Goal: Task Accomplishment & Management: Manage account settings

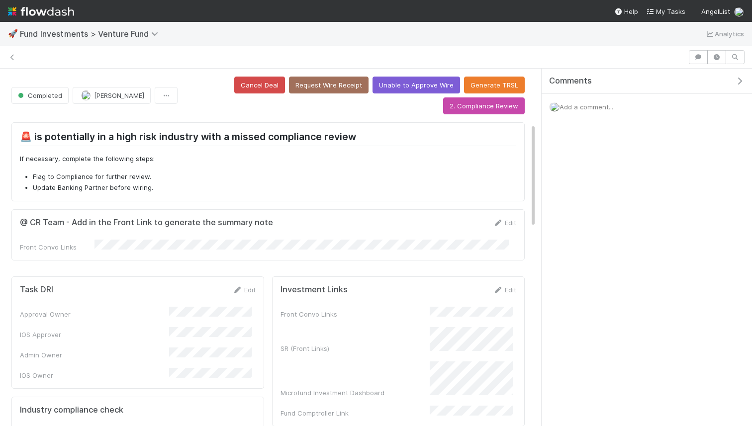
scroll to position [187, 0]
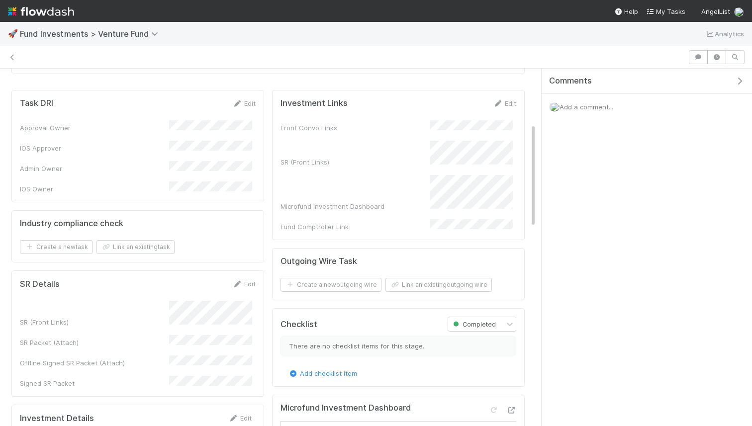
click at [65, 8] on img at bounding box center [41, 11] width 66 height 17
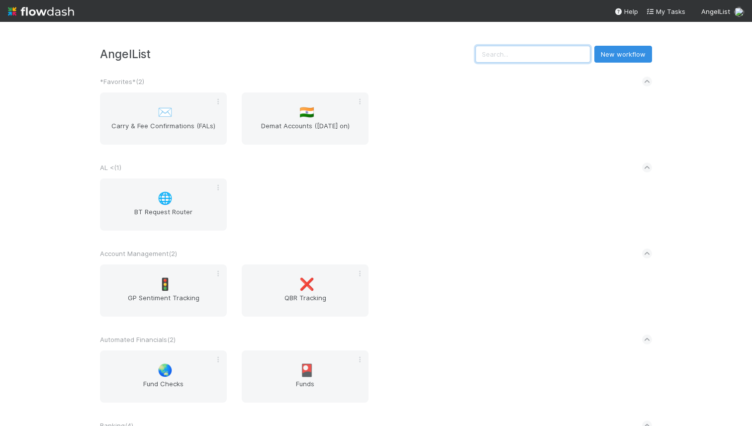
click at [567, 59] on input "text" at bounding box center [533, 54] width 115 height 17
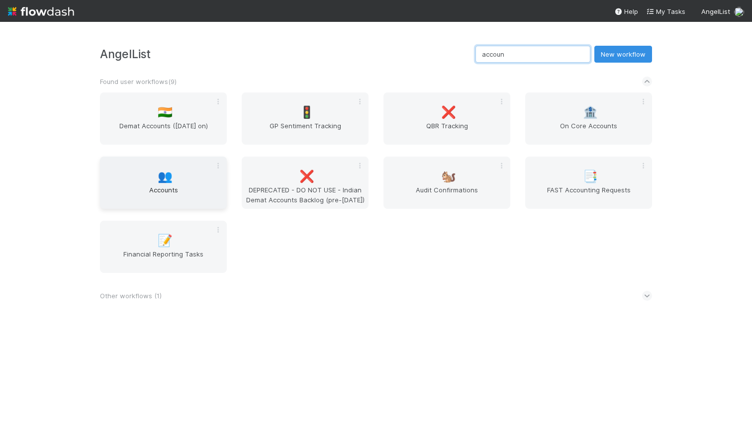
type input "accoun"
click at [170, 186] on span "Accounts" at bounding box center [163, 195] width 119 height 20
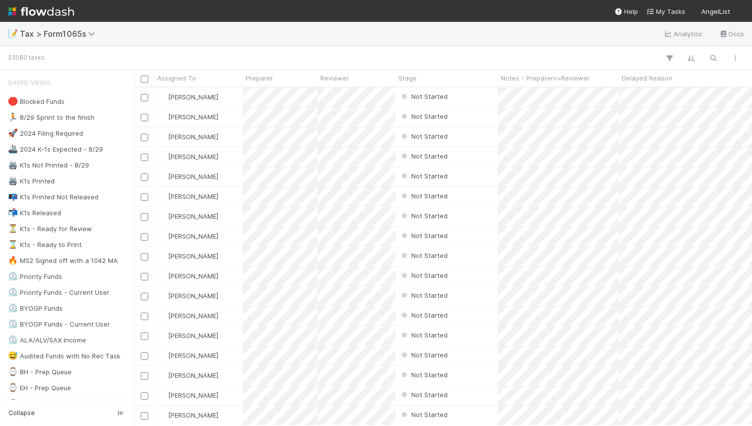
scroll to position [331, 611]
click at [720, 57] on button "button" at bounding box center [714, 58] width 18 height 13
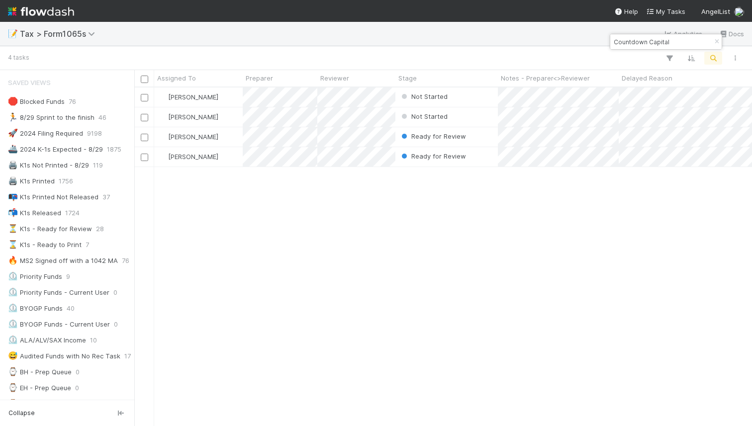
type input "Countdown Capital"
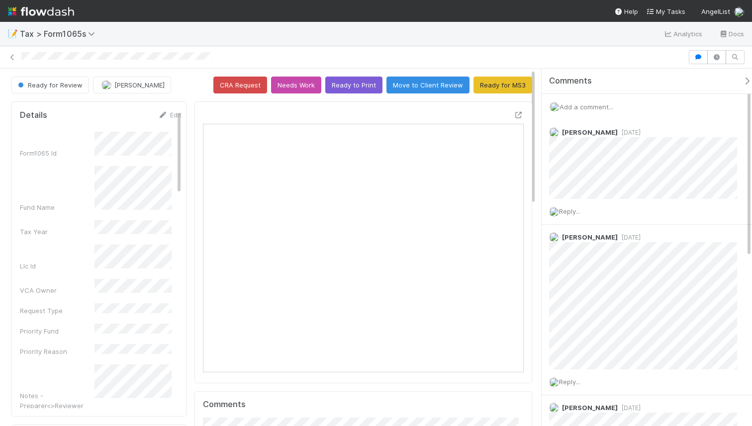
click at [644, 103] on div "Add a comment..." at bounding box center [651, 107] width 218 height 26
click at [610, 109] on span "Add a comment..." at bounding box center [587, 107] width 54 height 8
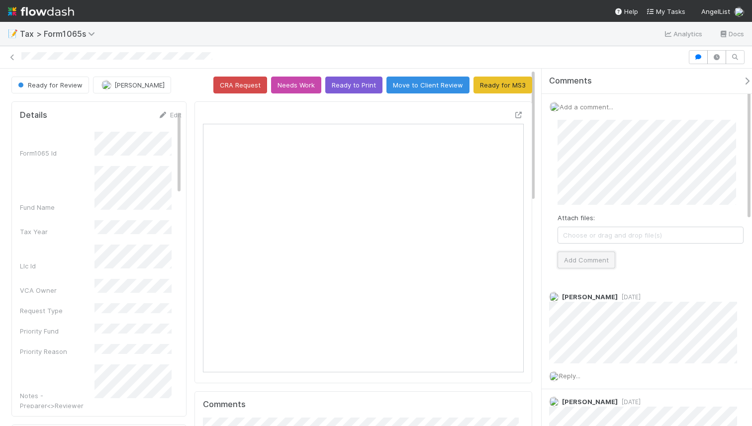
click at [592, 263] on button "Add Comment" at bounding box center [587, 260] width 58 height 17
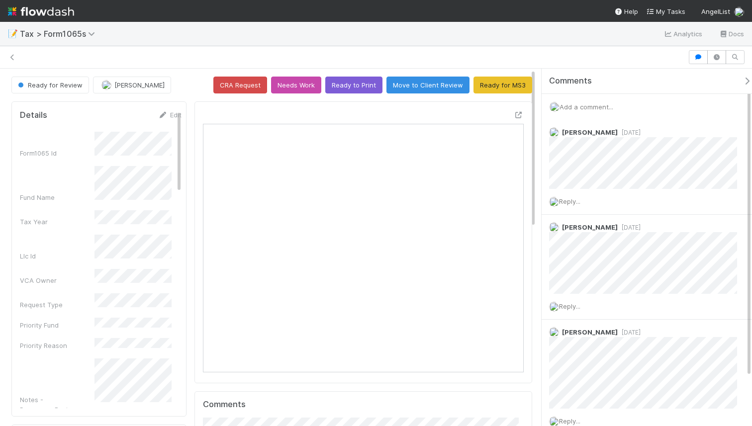
scroll to position [8, 8]
click at [602, 112] on div "Add a comment..." at bounding box center [651, 107] width 218 height 26
click at [595, 105] on span "Add a comment..." at bounding box center [587, 107] width 54 height 8
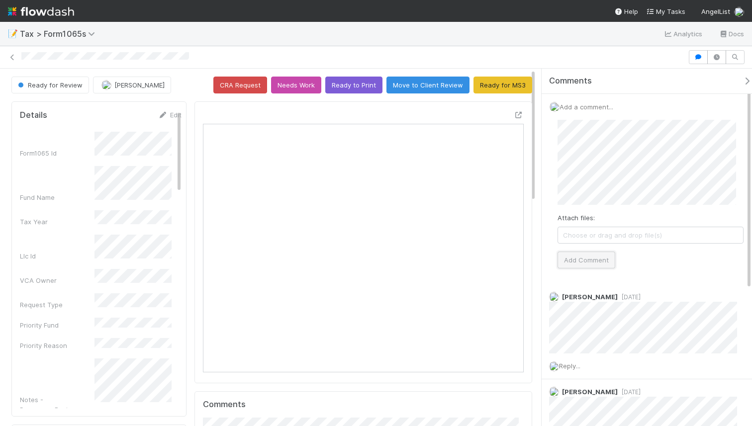
click at [583, 258] on button "Add Comment" at bounding box center [587, 260] width 58 height 17
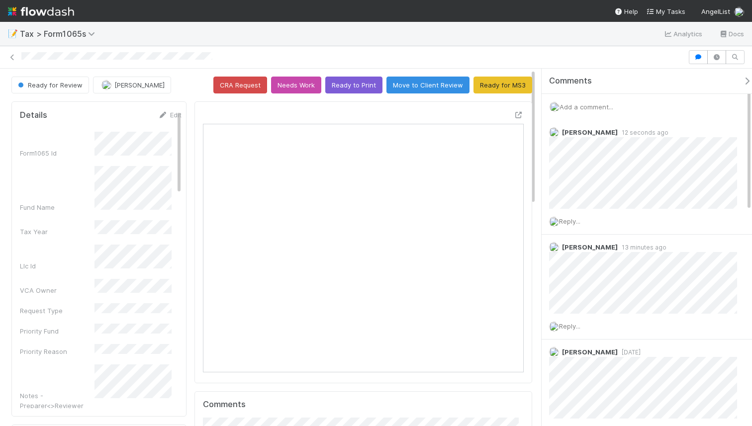
scroll to position [195, 148]
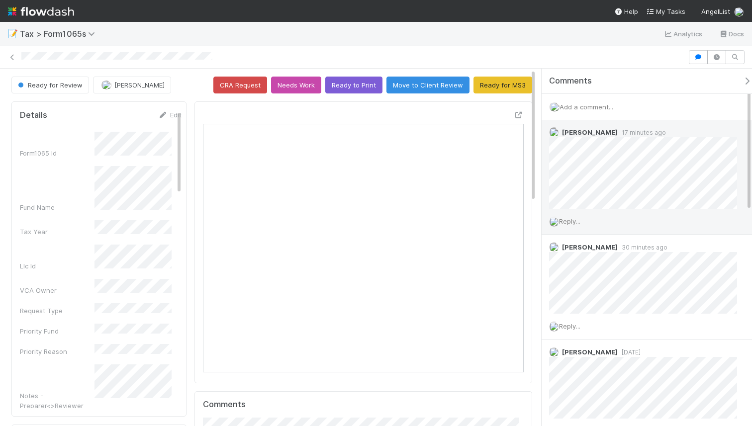
click at [574, 218] on span "Reply..." at bounding box center [569, 221] width 21 height 8
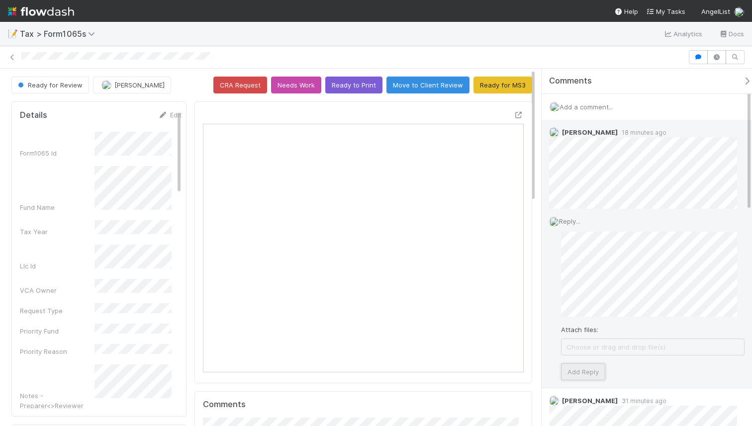
click at [573, 370] on button "Add Reply" at bounding box center [583, 372] width 44 height 17
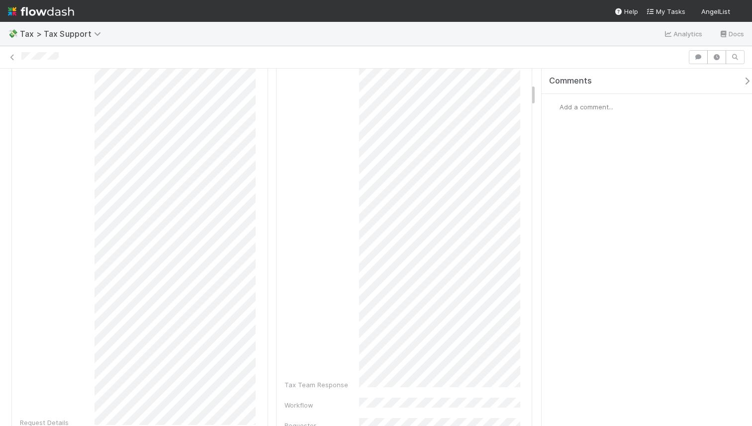
scroll to position [257, 0]
click at [586, 106] on span "Add a comment..." at bounding box center [587, 107] width 54 height 8
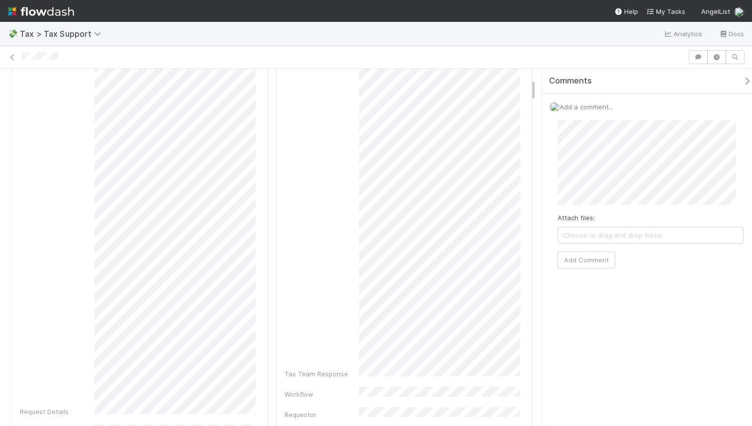
scroll to position [0, 0]
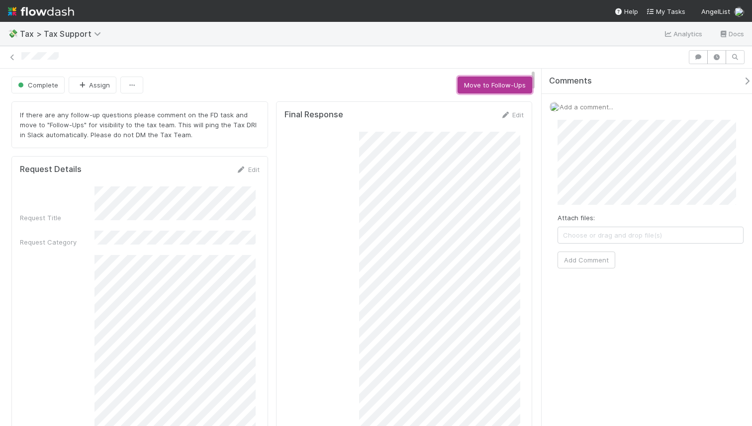
click at [472, 84] on button "Move to Follow-Ups" at bounding box center [495, 85] width 75 height 17
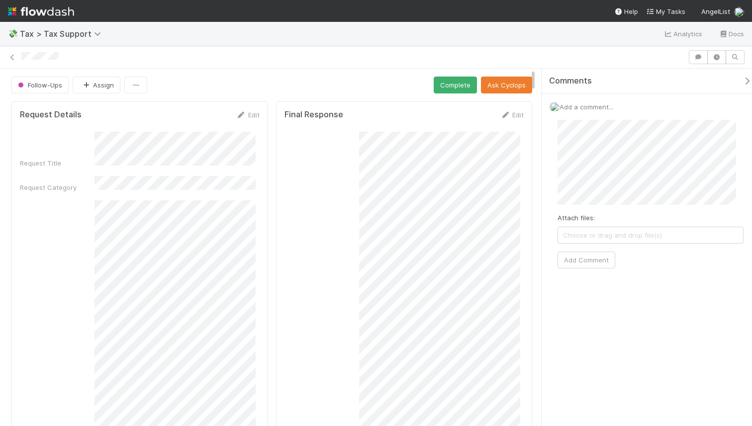
click at [578, 211] on div "Attach files: Choose or drag and drop file(s) Add Comment" at bounding box center [651, 194] width 186 height 149
click at [583, 268] on button "Add Comment" at bounding box center [587, 270] width 58 height 17
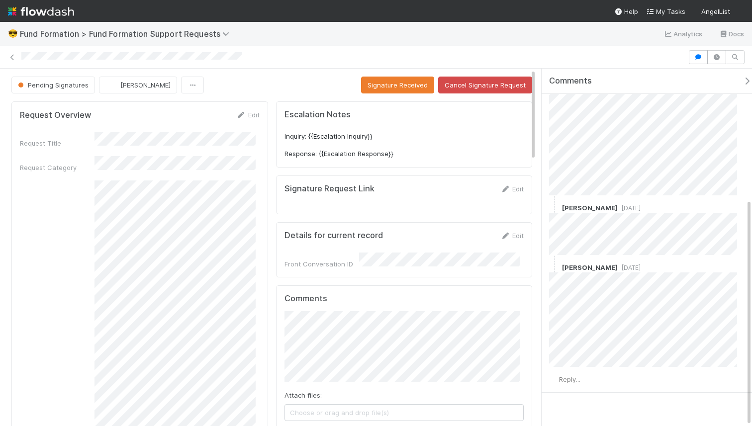
scroll to position [205, 0]
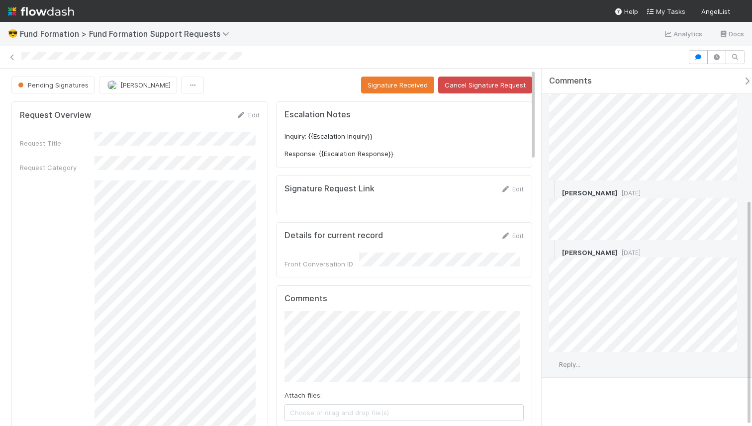
click at [570, 359] on div "Reply..." at bounding box center [647, 364] width 210 height 25
click at [569, 364] on span "Reply..." at bounding box center [569, 365] width 21 height 8
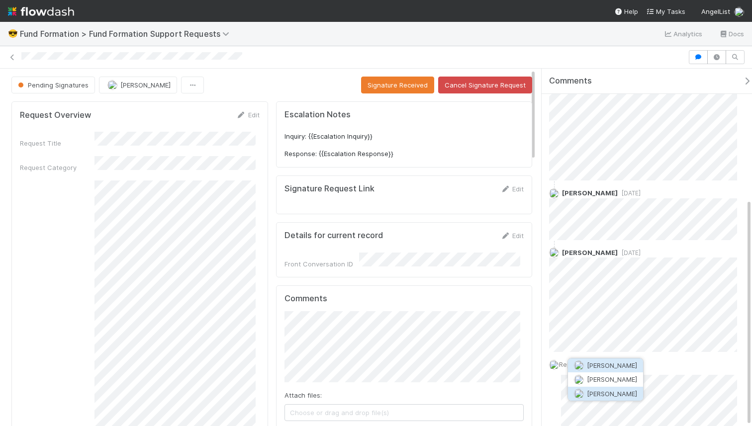
click at [591, 389] on button "[PERSON_NAME]" at bounding box center [605, 394] width 75 height 14
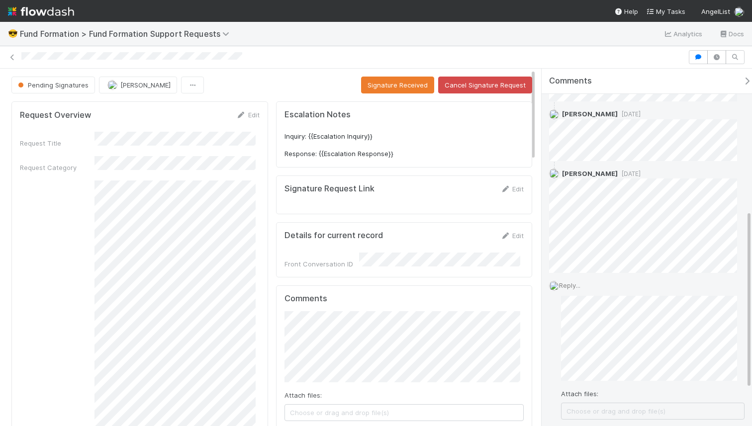
scroll to position [320, 0]
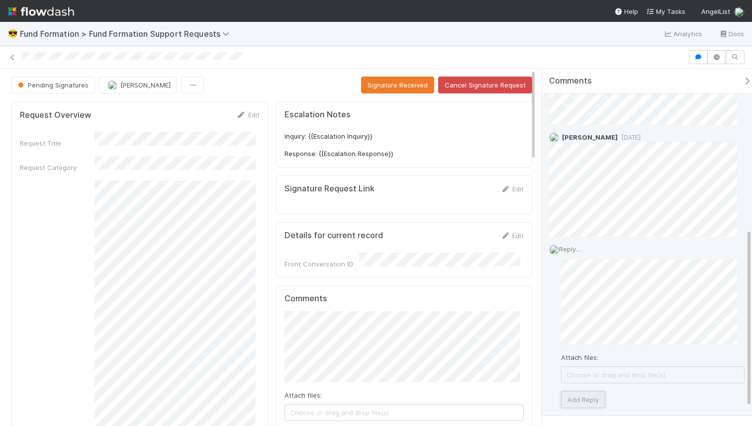
click at [588, 400] on button "Add Reply" at bounding box center [583, 400] width 44 height 17
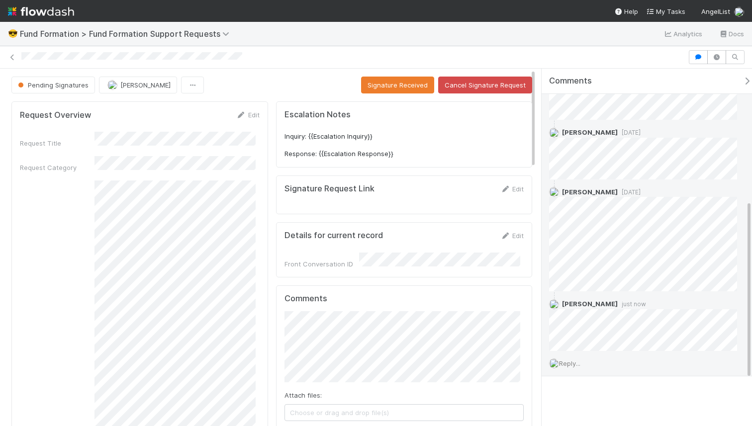
scroll to position [264, 0]
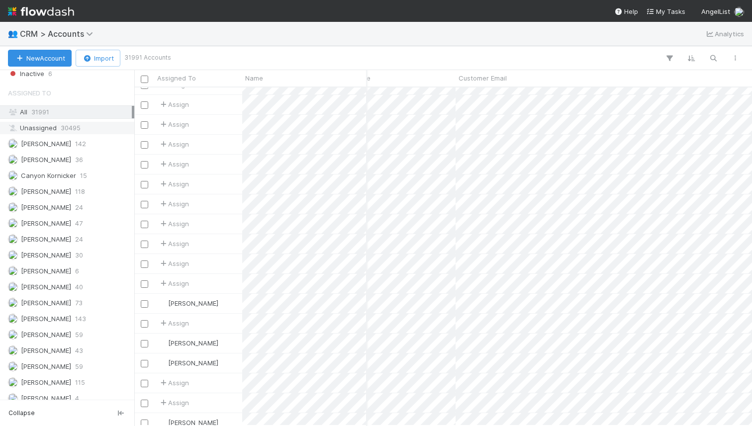
scroll to position [306, 0]
click at [75, 145] on span "142" at bounding box center [80, 143] width 11 height 12
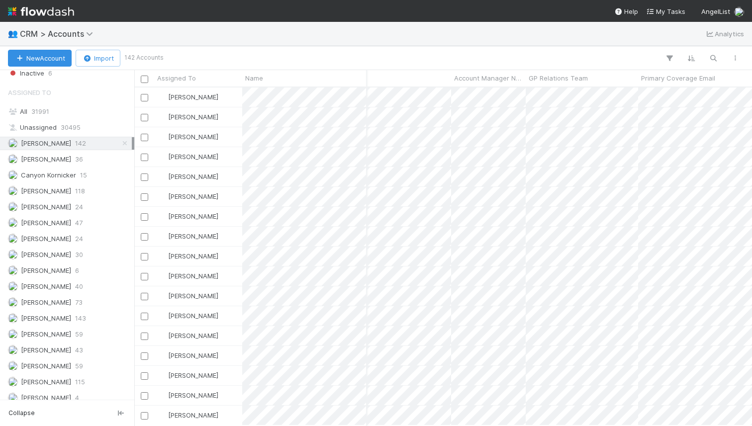
scroll to position [0, 1084]
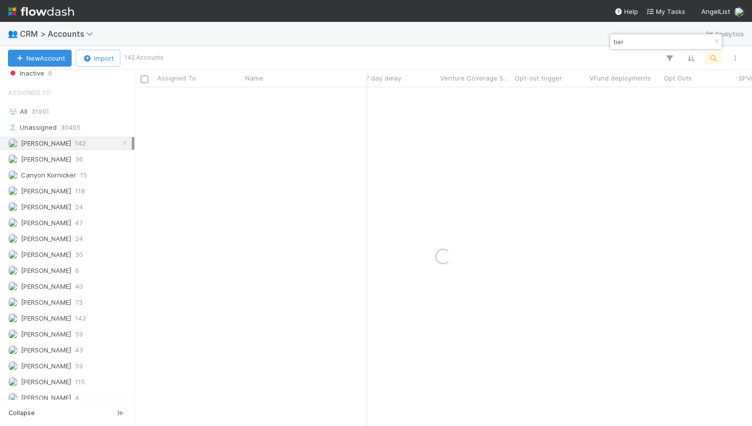
type input "tier"
click at [664, 58] on div at bounding box center [376, 213] width 752 height 426
click at [665, 58] on icon "button" at bounding box center [670, 58] width 10 height 9
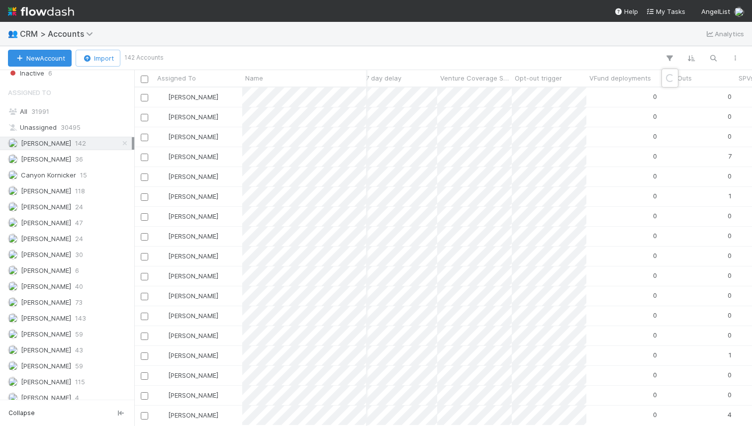
click at [665, 58] on div "Loading..." at bounding box center [376, 213] width 752 height 426
click at [665, 58] on icon "button" at bounding box center [670, 58] width 10 height 9
click at [515, 87] on button "Add Filter" at bounding box center [517, 88] width 299 height 14
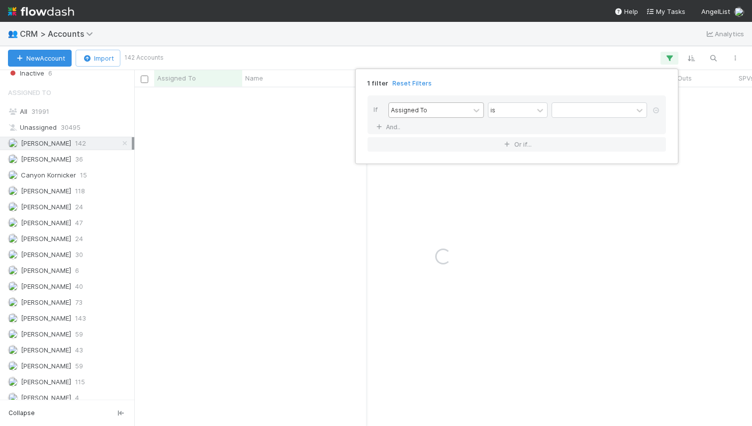
click at [453, 108] on div "Assigned To" at bounding box center [429, 110] width 81 height 14
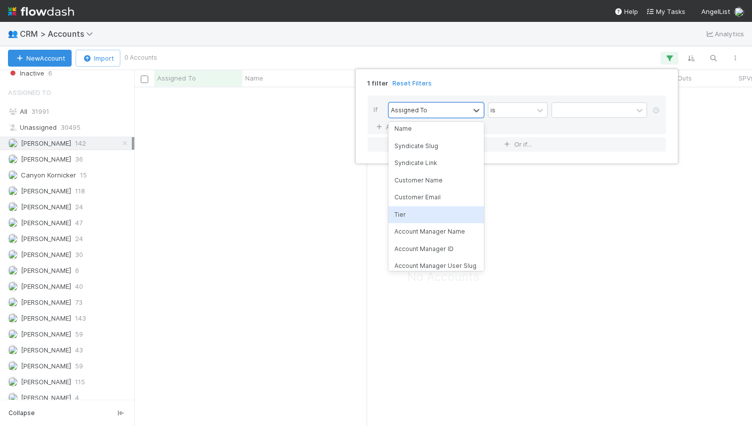
click at [412, 212] on div "Tier" at bounding box center [437, 215] width 96 height 17
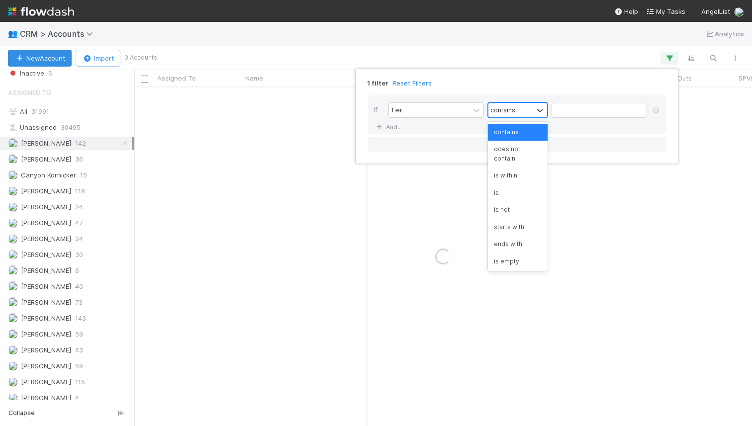
click at [530, 110] on div "contains" at bounding box center [511, 110] width 45 height 14
click at [508, 190] on div "is" at bounding box center [518, 193] width 60 height 17
click at [576, 111] on input "text" at bounding box center [600, 110] width 96 height 15
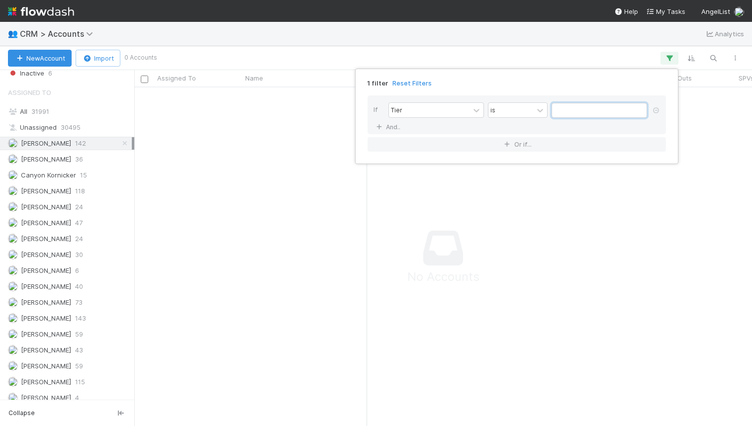
type input "1"
click at [656, 111] on icon at bounding box center [656, 110] width 10 height 6
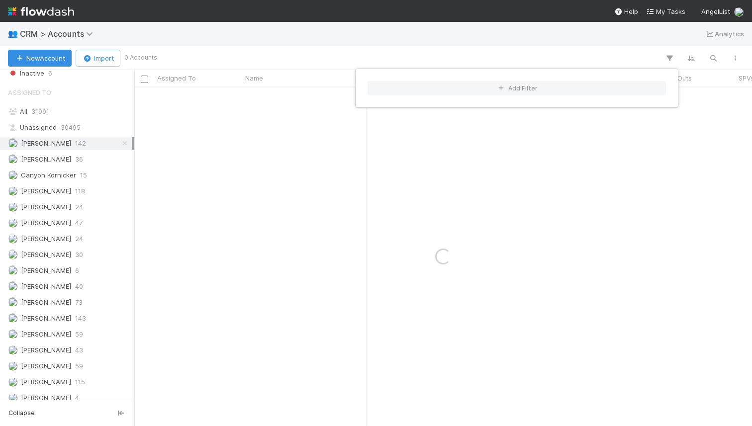
click at [627, 133] on div "Add Filter" at bounding box center [376, 213] width 752 height 426
click at [32, 208] on div "Add Filter" at bounding box center [376, 213] width 752 height 426
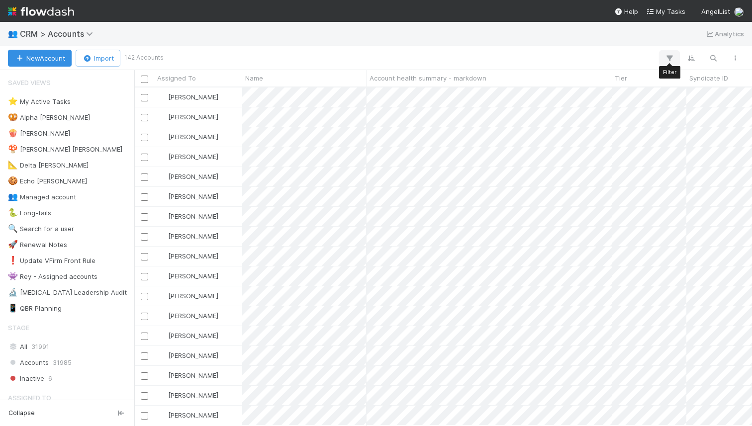
click at [666, 55] on icon "button" at bounding box center [670, 58] width 10 height 9
click at [670, 61] on div "Loading..." at bounding box center [376, 213] width 752 height 426
click at [670, 60] on icon "button" at bounding box center [670, 58] width 10 height 9
click at [476, 81] on button "Add Filter" at bounding box center [517, 88] width 299 height 14
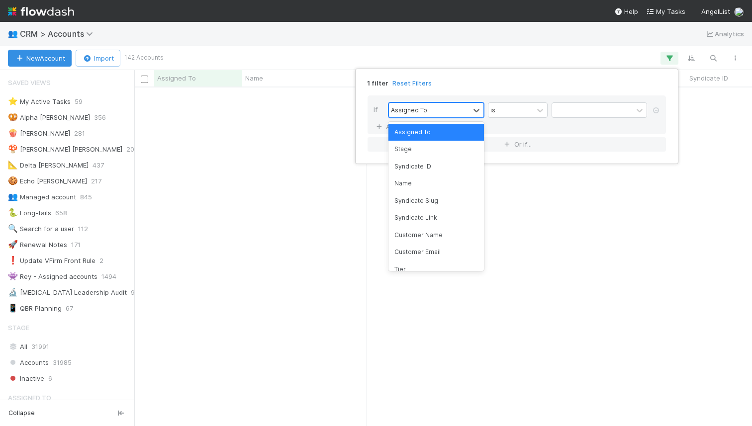
click at [405, 115] on div "Assigned To" at bounding box center [429, 110] width 81 height 14
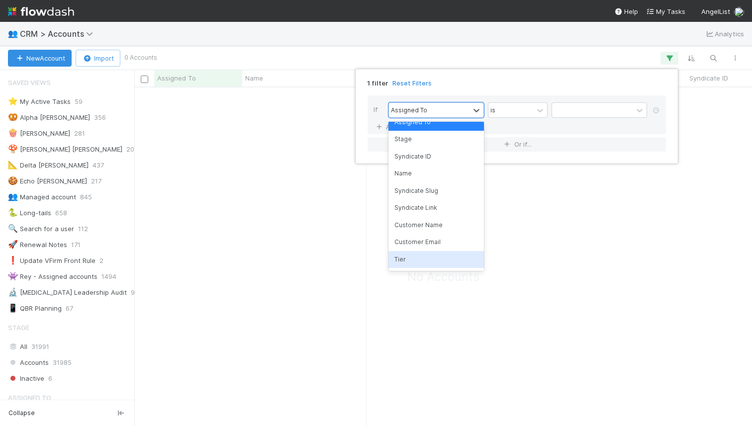
click at [410, 253] on div "Tier" at bounding box center [437, 259] width 96 height 17
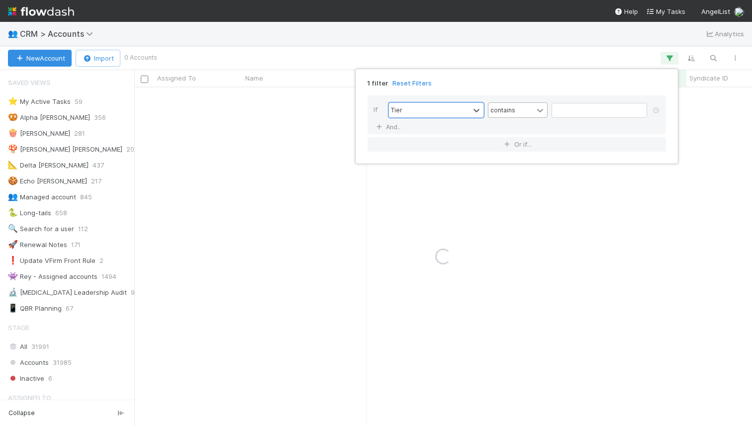
click at [537, 107] on icon at bounding box center [540, 110] width 10 height 10
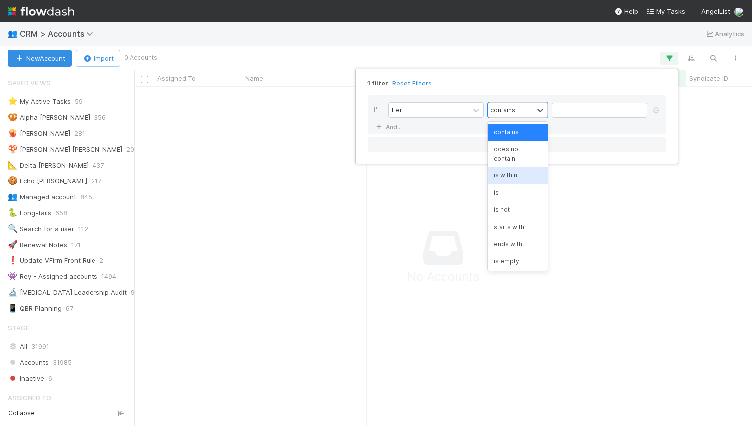
click at [513, 195] on div "is" at bounding box center [518, 193] width 60 height 17
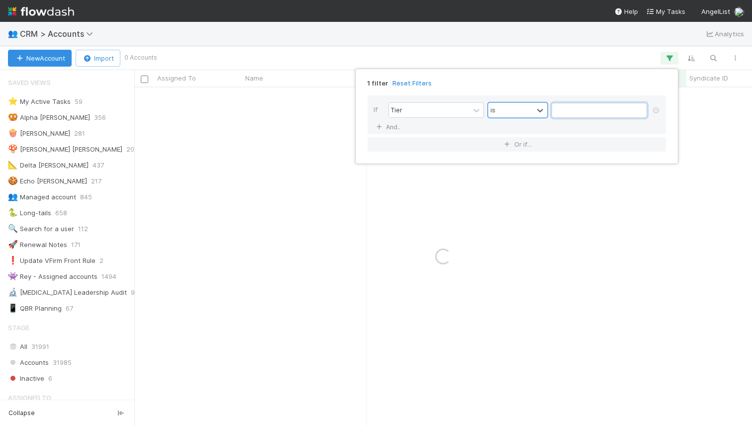
click at [566, 112] on input "text" at bounding box center [600, 110] width 96 height 15
paste input "Tier 4"
type input "Tier 1"
click at [537, 146] on button "Or if..." at bounding box center [517, 144] width 299 height 14
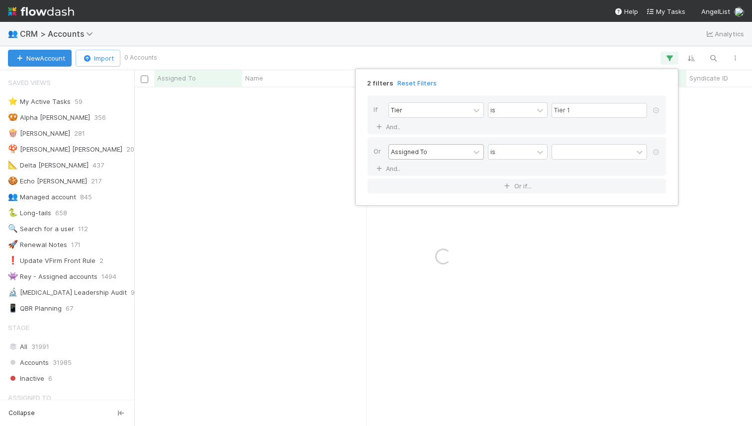
click at [461, 151] on div "Assigned To" at bounding box center [429, 152] width 81 height 14
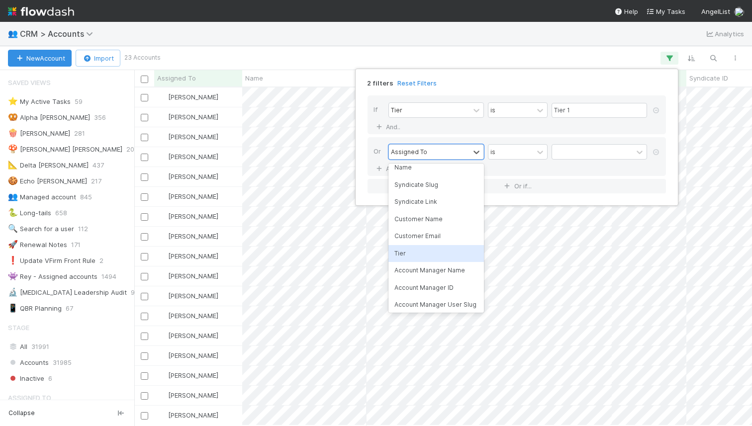
click at [408, 255] on div "Tier" at bounding box center [437, 253] width 96 height 17
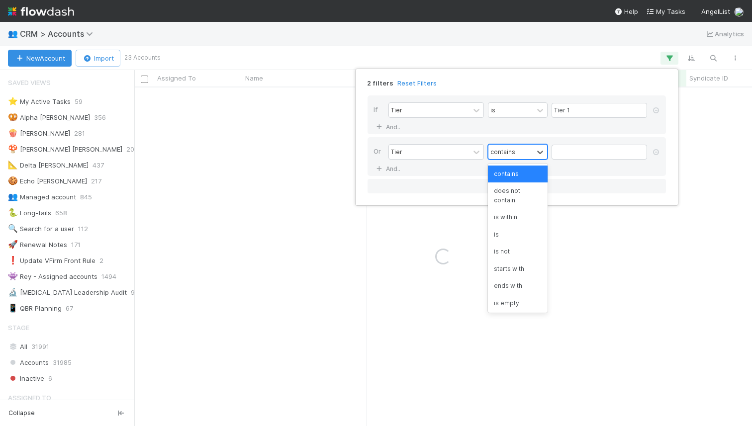
click at [500, 157] on div "contains" at bounding box center [511, 152] width 45 height 14
click at [497, 230] on div "is" at bounding box center [518, 234] width 60 height 17
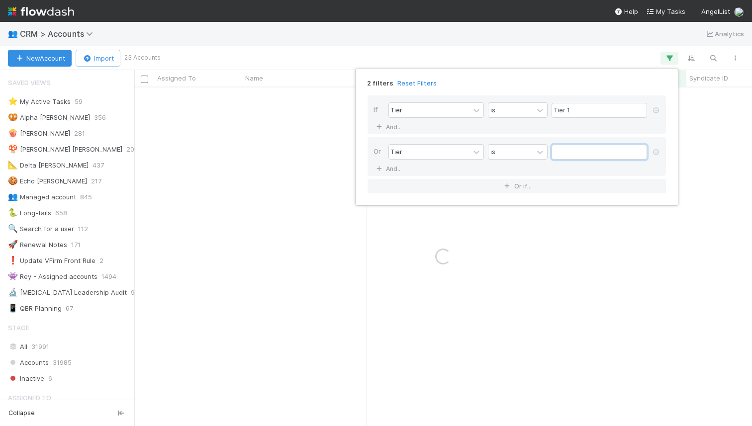
click at [601, 148] on input "text" at bounding box center [600, 152] width 96 height 15
paste input "Tier 4"
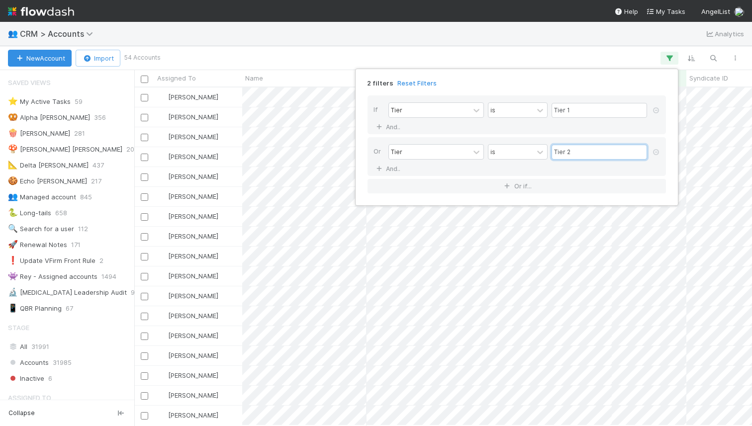
type input "Tier 2"
click at [576, 28] on div "2 filters Reset Filters If Tier is Tier 1 And.. Or Tier is Tier 2 And.. Or if..." at bounding box center [376, 213] width 752 height 426
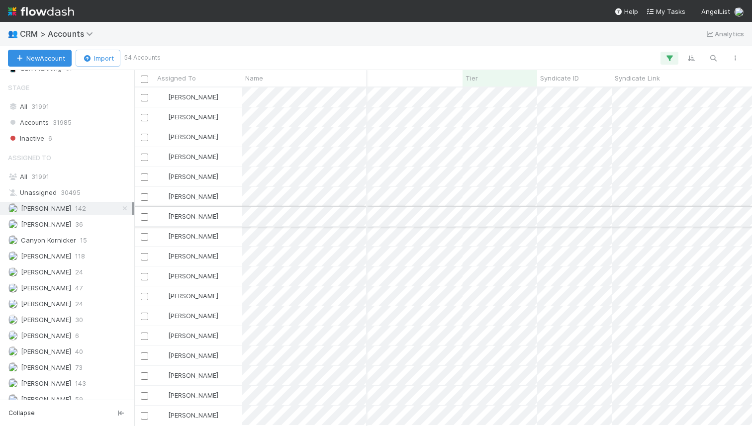
scroll to position [0, 202]
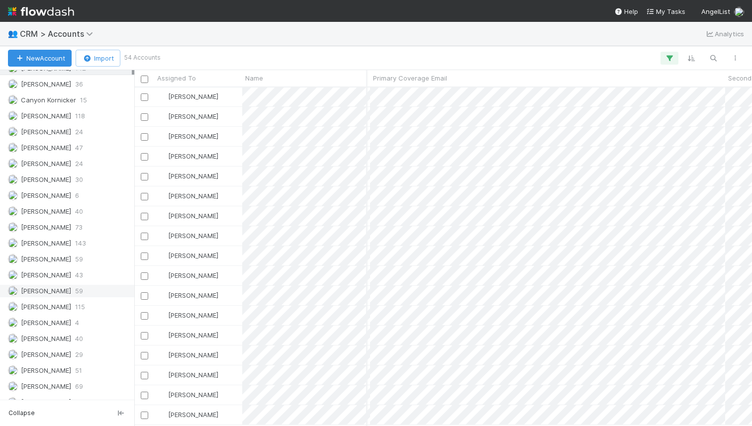
click at [63, 289] on div "[PERSON_NAME] 59" at bounding box center [70, 291] width 124 height 12
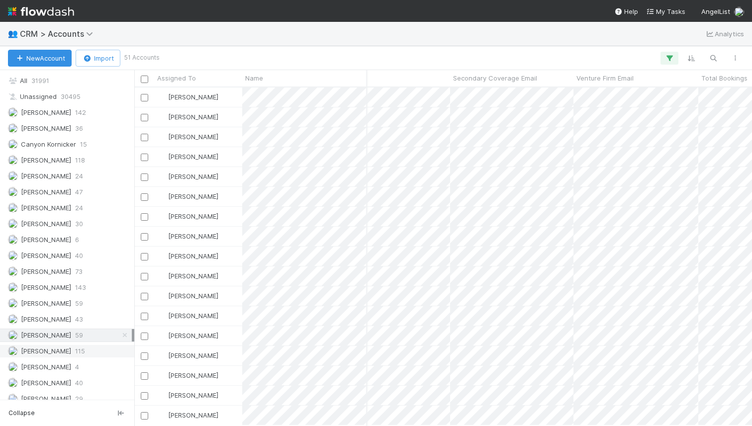
click at [75, 348] on span "115" at bounding box center [80, 351] width 10 height 12
click at [73, 329] on div "Assigned To All 31991 Unassigned 30495 [PERSON_NAME] 142 [PERSON_NAME] 36 Canyo…" at bounding box center [67, 293] width 134 height 482
click at [75, 329] on span "59" at bounding box center [79, 335] width 8 height 12
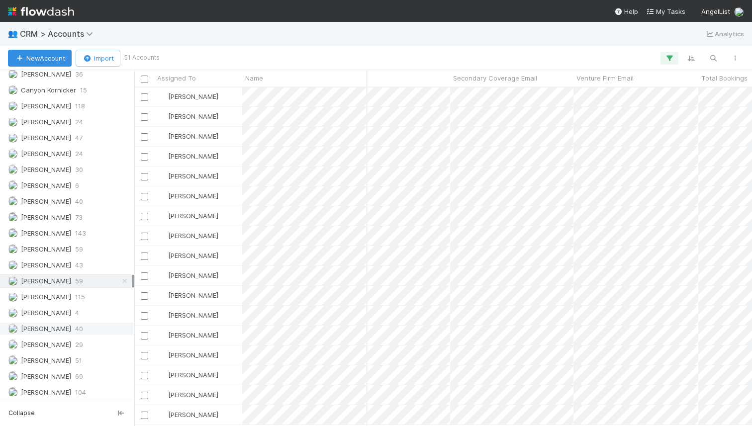
click at [75, 326] on span "40" at bounding box center [79, 329] width 8 height 12
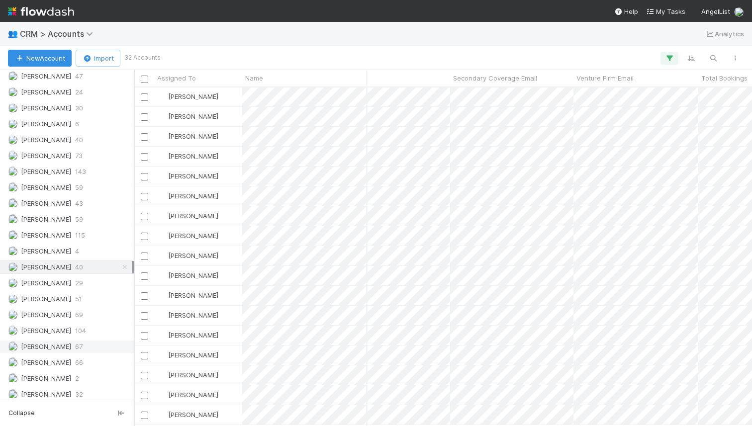
click at [72, 351] on div "[PERSON_NAME] 67" at bounding box center [70, 347] width 124 height 12
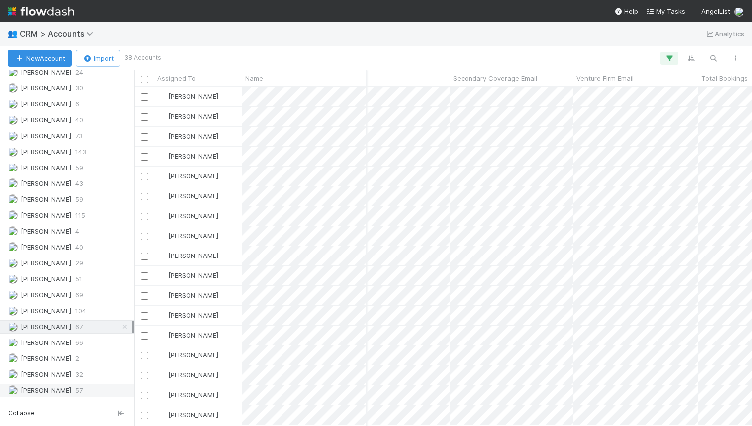
click at [78, 386] on span "57" at bounding box center [78, 391] width 7 height 12
click at [70, 231] on div "[PERSON_NAME] 73" at bounding box center [70, 234] width 124 height 12
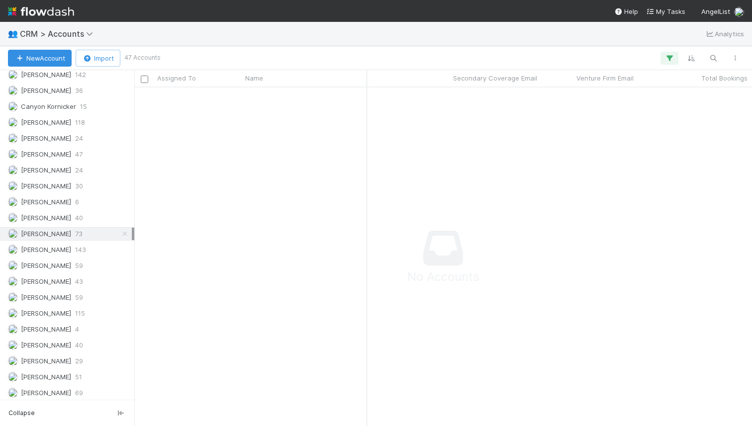
scroll to position [323, 611]
click at [81, 233] on div "[PERSON_NAME] 73" at bounding box center [70, 234] width 124 height 12
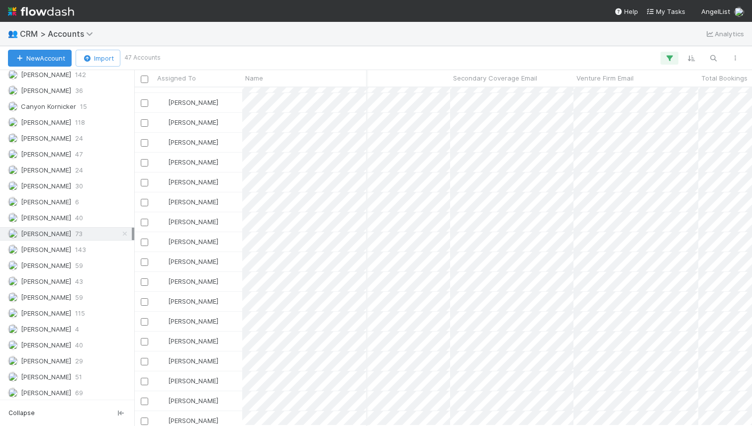
scroll to position [605, 1632]
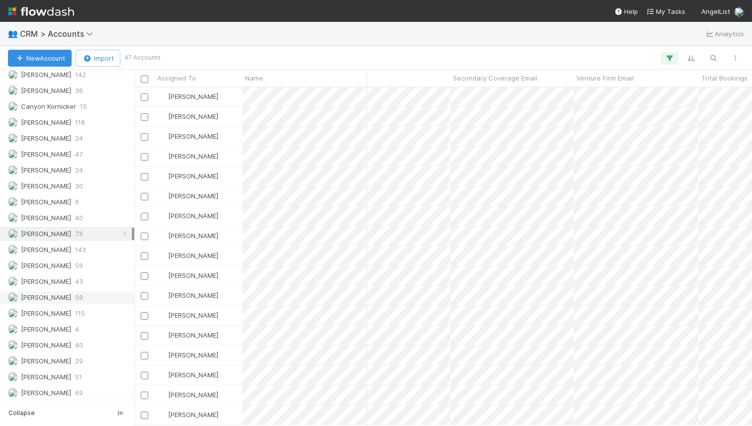
click at [75, 293] on span "59" at bounding box center [79, 298] width 8 height 12
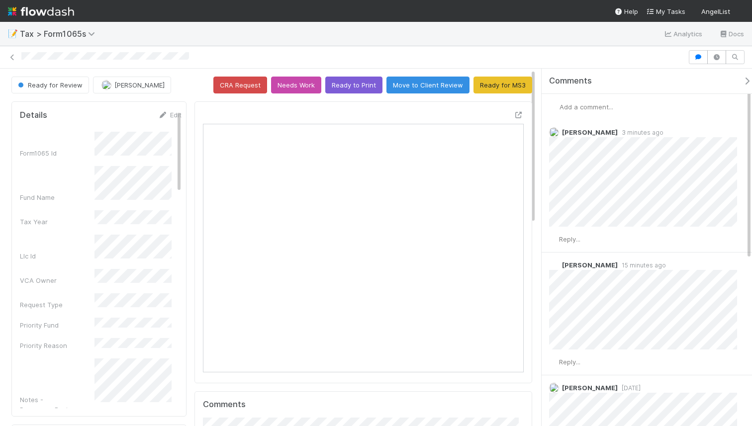
scroll to position [195, 148]
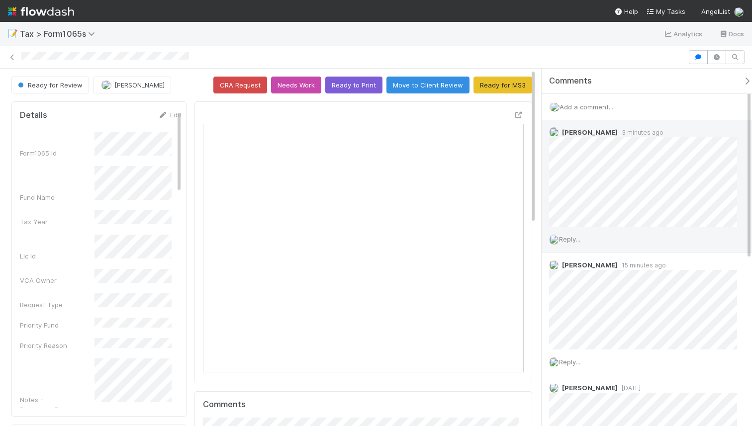
click at [568, 242] on span "Reply..." at bounding box center [569, 239] width 21 height 8
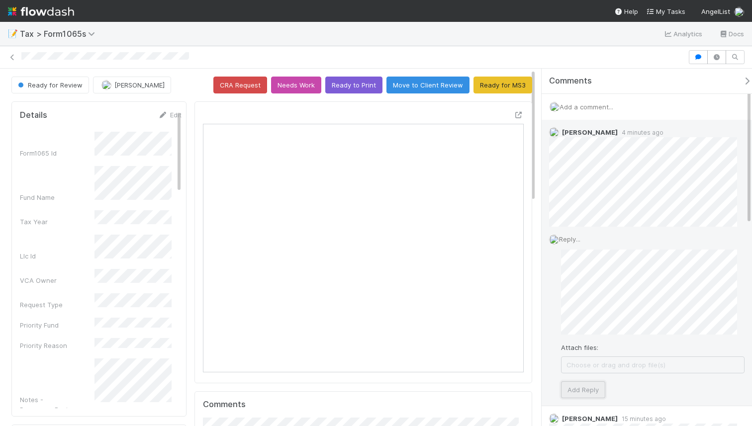
click at [581, 390] on button "Add Reply" at bounding box center [583, 390] width 44 height 17
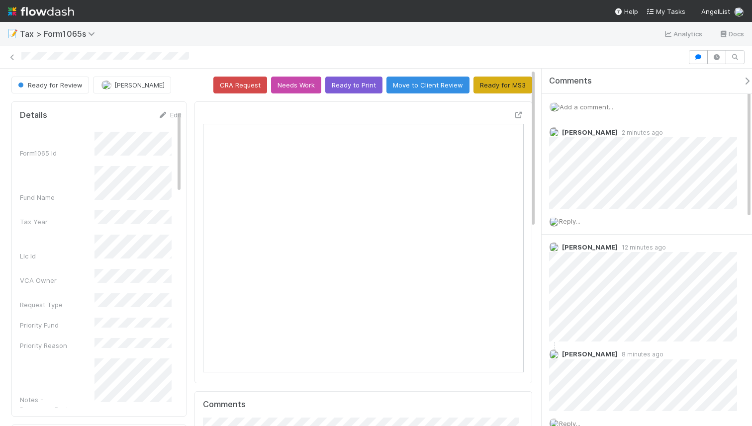
scroll to position [195, 148]
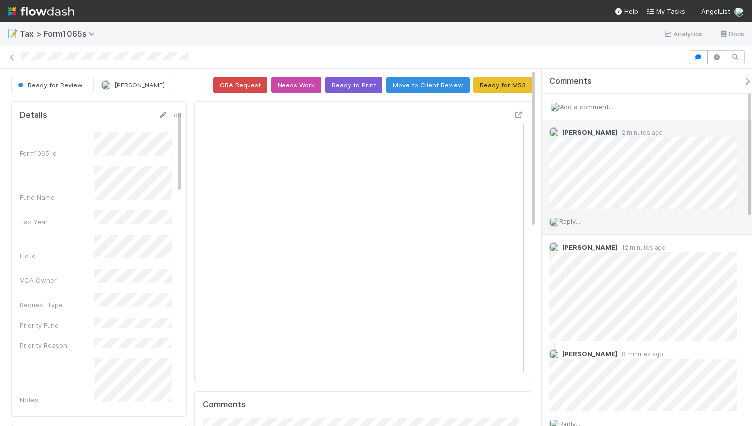
click at [574, 224] on span "Reply..." at bounding box center [569, 221] width 21 height 8
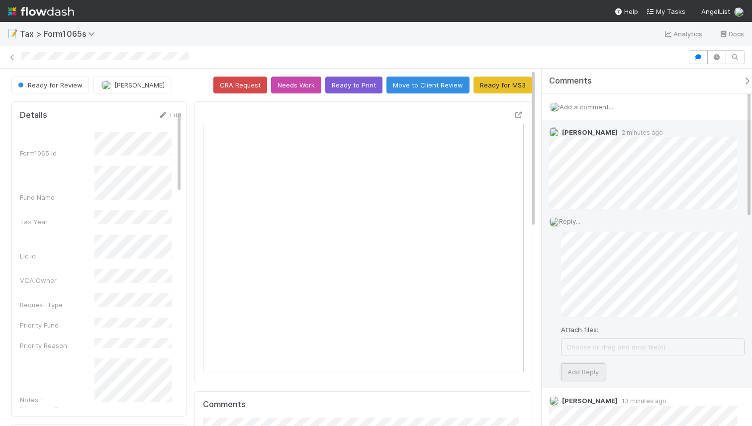
click at [580, 370] on button "Add Reply" at bounding box center [583, 372] width 44 height 17
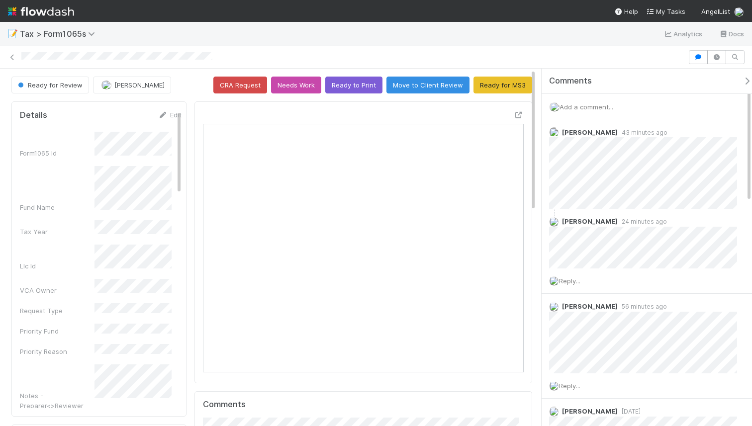
scroll to position [195, 148]
